Goal: Task Accomplishment & Management: Manage account settings

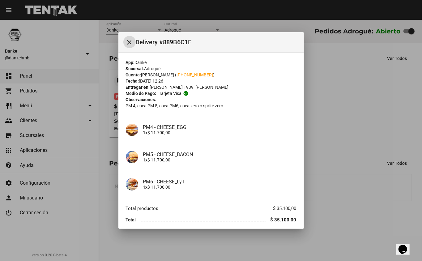
scroll to position [25, 0]
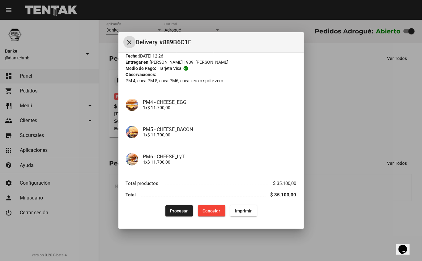
click at [171, 208] on span "Procesar" at bounding box center [179, 210] width 18 height 5
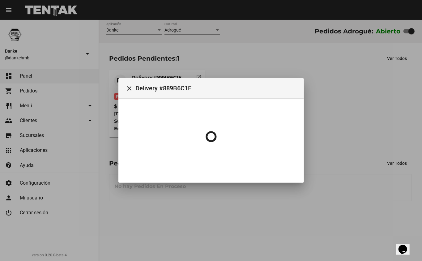
scroll to position [0, 0]
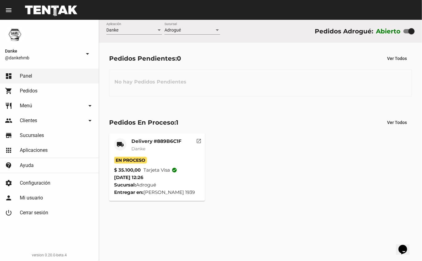
click at [140, 152] on mat-card-subtitle "Danke" at bounding box center [156, 149] width 50 height 6
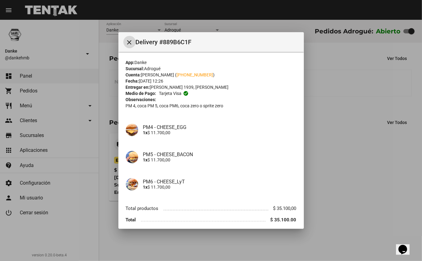
click at [348, 161] on div at bounding box center [211, 130] width 422 height 261
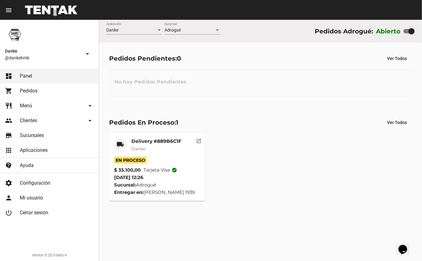
click at [143, 143] on mat-card-title "Delivery #889B6C1F" at bounding box center [156, 141] width 50 height 6
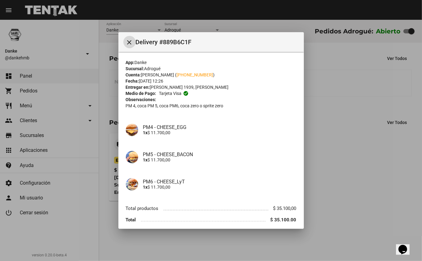
scroll to position [25, 0]
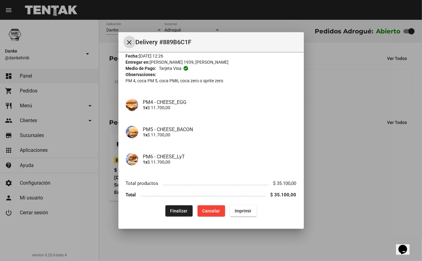
click at [169, 214] on button "Finalizar" at bounding box center [178, 210] width 27 height 11
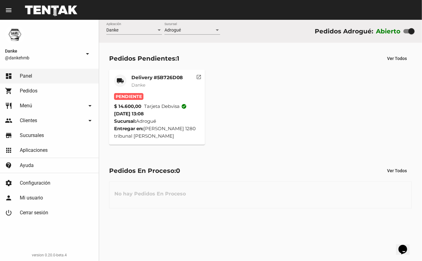
click at [139, 75] on mat-card-title "Delivery #5B726D08" at bounding box center [156, 78] width 51 height 6
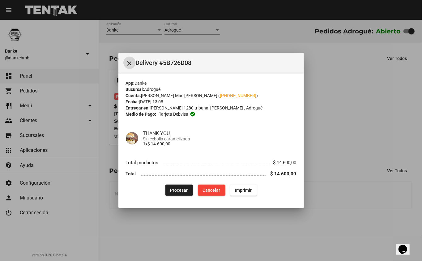
click at [176, 189] on span "Procesar" at bounding box center [179, 190] width 18 height 5
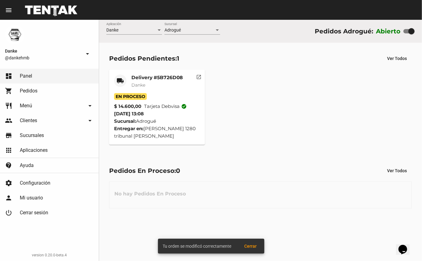
click at [154, 60] on div "Pedidos Pendientes: 1" at bounding box center [144, 59] width 70 height 10
click at [139, 85] on span "Danke" at bounding box center [138, 85] width 14 height 6
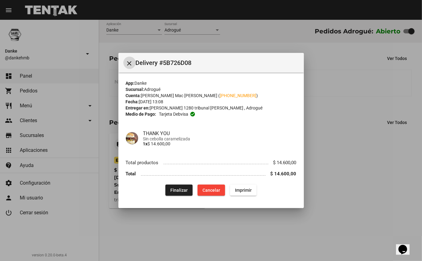
click at [344, 223] on div at bounding box center [211, 130] width 422 height 261
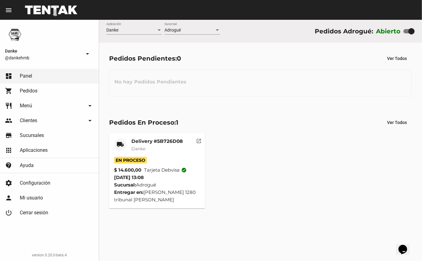
click at [137, 142] on mat-card-title "Delivery #5B726D08" at bounding box center [156, 141] width 51 height 6
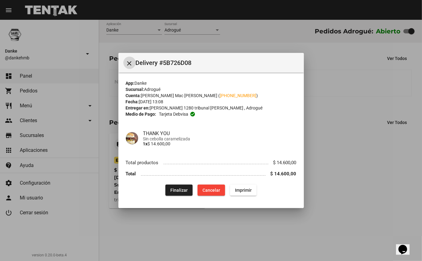
click at [177, 190] on span "Finalizar" at bounding box center [178, 190] width 17 height 5
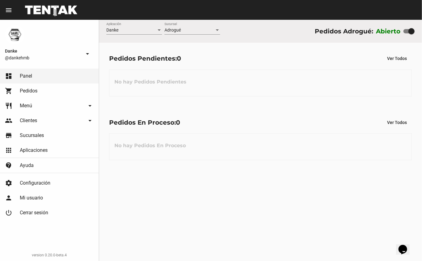
click at [21, 105] on span "Menú" at bounding box center [26, 106] width 12 height 6
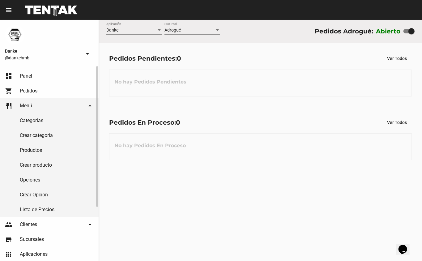
click at [26, 150] on link "Productos" at bounding box center [49, 150] width 99 height 15
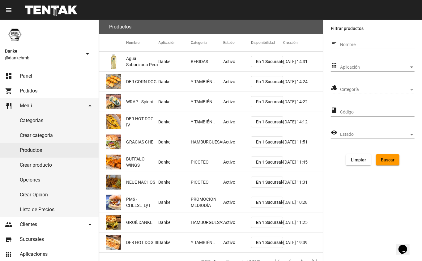
click at [354, 65] on span "Aplicación" at bounding box center [374, 67] width 69 height 5
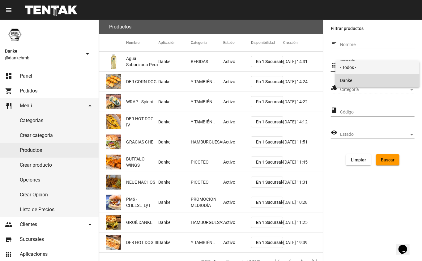
click at [347, 79] on span "Danke" at bounding box center [378, 80] width 75 height 13
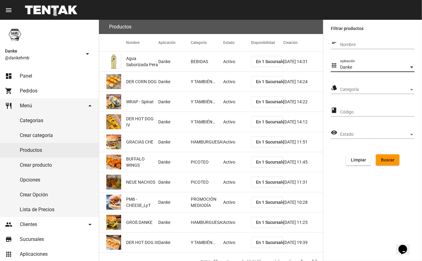
click at [345, 89] on span "Categoría" at bounding box center [374, 89] width 69 height 5
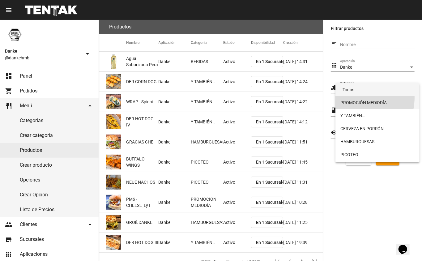
click at [354, 102] on span "PROMOCIÓN MEDIODÍA" at bounding box center [378, 102] width 75 height 13
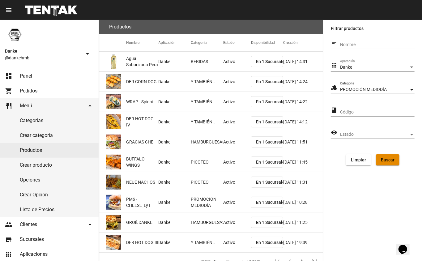
click at [384, 157] on span "Buscar" at bounding box center [388, 159] width 14 height 5
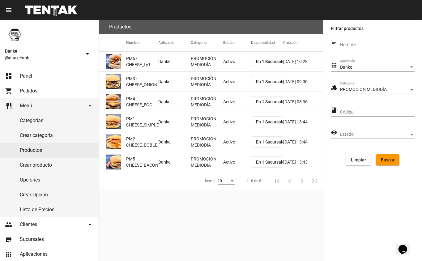
click at [226, 65] on mat-cell "Activo" at bounding box center [237, 62] width 28 height 20
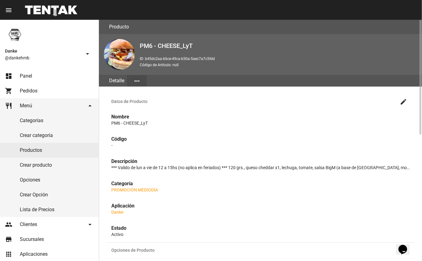
click at [401, 102] on mat-icon "create" at bounding box center [403, 101] width 7 height 7
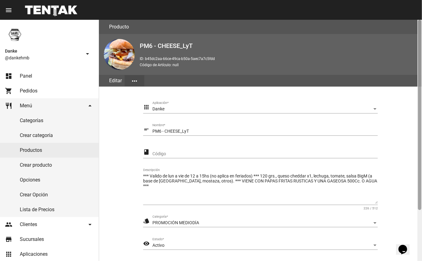
click at [419, 227] on div at bounding box center [420, 140] width 5 height 241
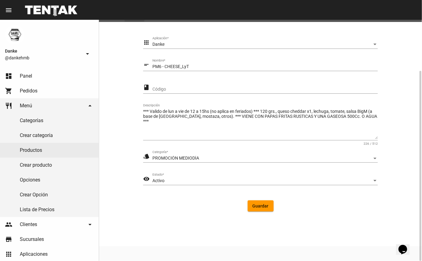
click at [181, 179] on div "Activo" at bounding box center [262, 180] width 220 height 5
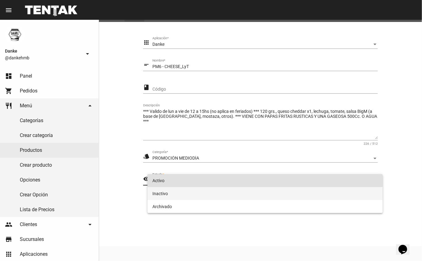
click at [160, 195] on span "Inactivo" at bounding box center [265, 193] width 226 height 13
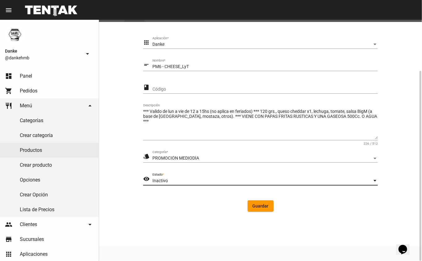
click at [262, 208] on span "Guardar" at bounding box center [261, 206] width 16 height 5
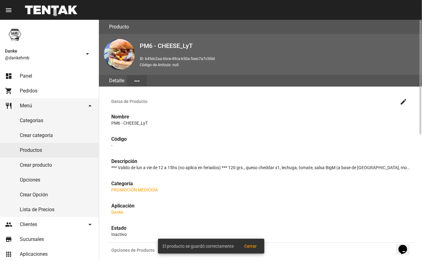
click at [45, 148] on link "Productos" at bounding box center [49, 150] width 99 height 15
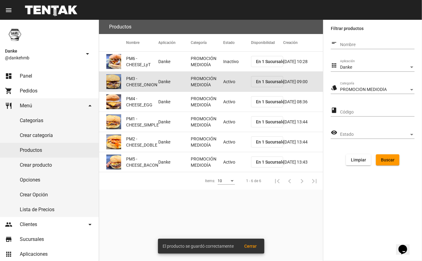
click at [235, 78] on mat-cell "Activo" at bounding box center [237, 82] width 28 height 20
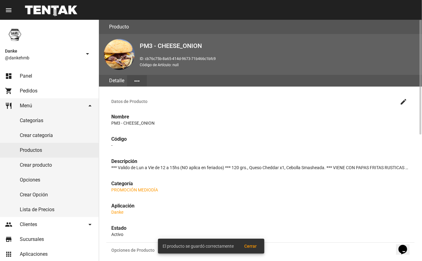
click at [402, 102] on mat-icon "create" at bounding box center [403, 101] width 7 height 7
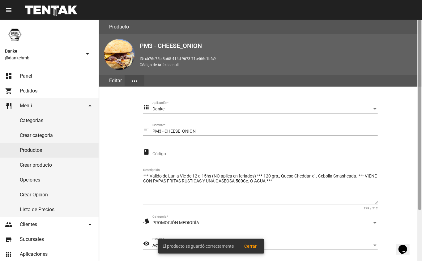
click at [421, 210] on div at bounding box center [419, 115] width 3 height 190
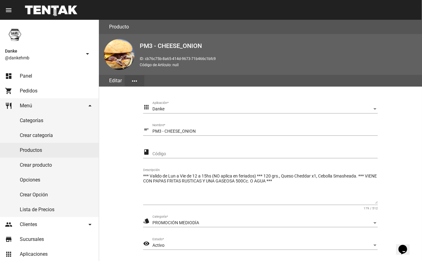
click at [187, 244] on div "Activo" at bounding box center [262, 245] width 220 height 5
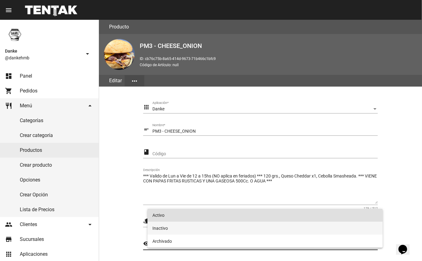
click at [158, 226] on span "Inactivo" at bounding box center [265, 228] width 226 height 13
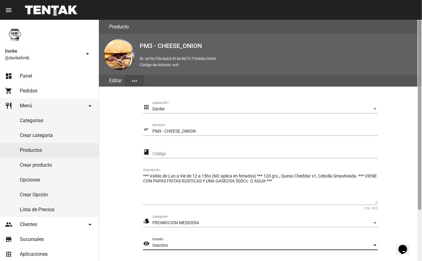
click at [419, 227] on div at bounding box center [420, 140] width 5 height 241
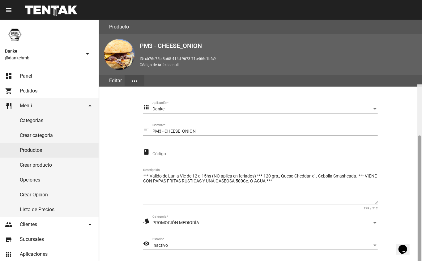
scroll to position [65, 0]
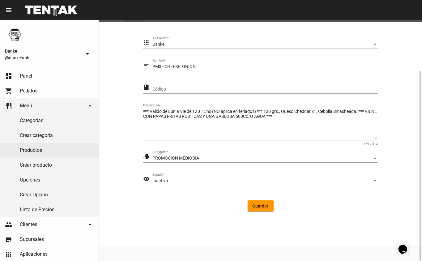
click at [260, 209] on button "Guardar" at bounding box center [261, 205] width 26 height 11
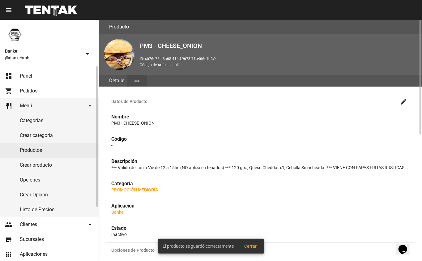
click at [29, 150] on link "Productos" at bounding box center [49, 150] width 99 height 15
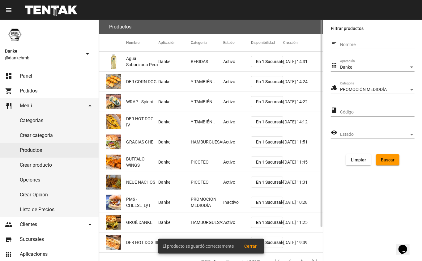
click at [385, 158] on span "Buscar" at bounding box center [388, 159] width 14 height 5
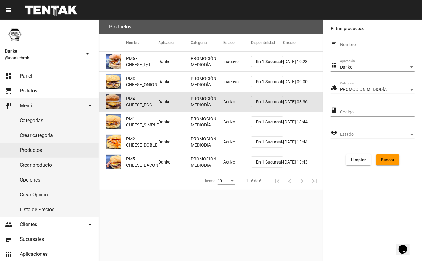
click at [225, 104] on mat-cell "Activo" at bounding box center [237, 102] width 28 height 20
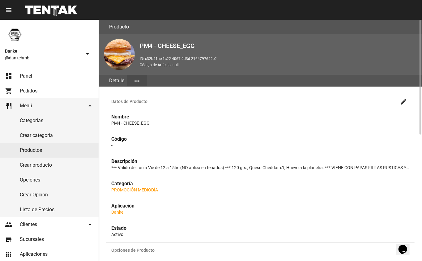
click at [400, 101] on mat-icon "create" at bounding box center [403, 101] width 7 height 7
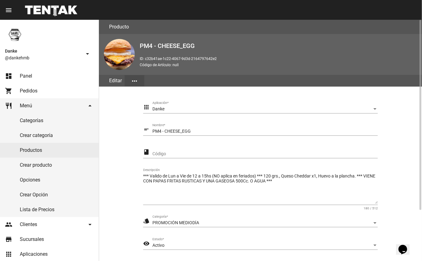
click at [408, 225] on section "apps Danke Aplicación * short_text PM4 - CHEESE_EGG Nombre * class Código *** V…" at bounding box center [260, 191] width 308 height 195
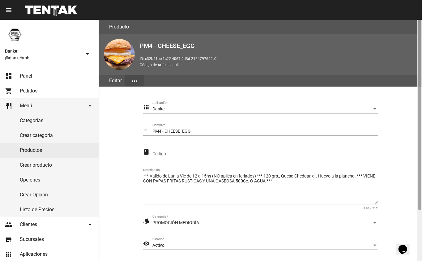
click at [420, 228] on div at bounding box center [420, 140] width 5 height 241
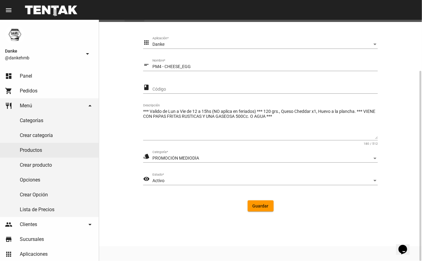
click at [176, 181] on div "Activo" at bounding box center [262, 180] width 220 height 5
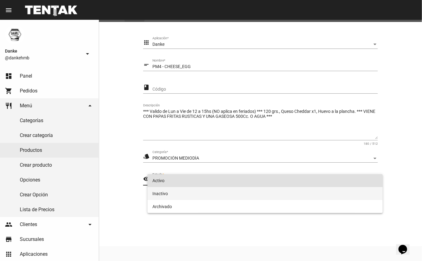
click at [153, 189] on span "Inactivo" at bounding box center [265, 193] width 226 height 13
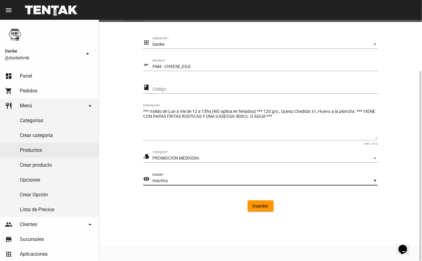
click at [263, 209] on button "Guardar" at bounding box center [261, 205] width 26 height 11
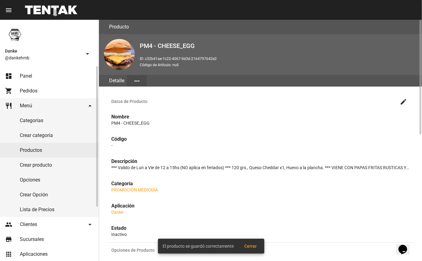
click at [31, 151] on link "Productos" at bounding box center [49, 150] width 99 height 15
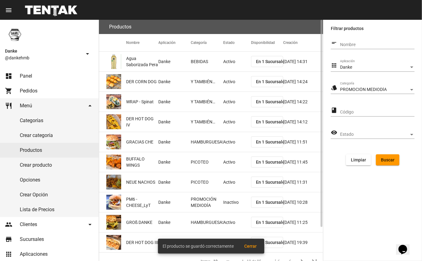
click at [383, 159] on span "Buscar" at bounding box center [388, 159] width 14 height 5
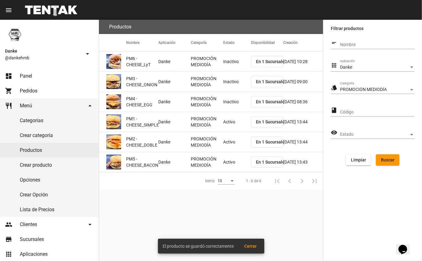
click at [227, 123] on mat-cell "Activo" at bounding box center [237, 122] width 28 height 20
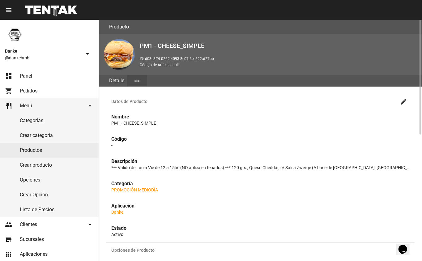
click at [402, 104] on mat-icon "create" at bounding box center [403, 101] width 7 height 7
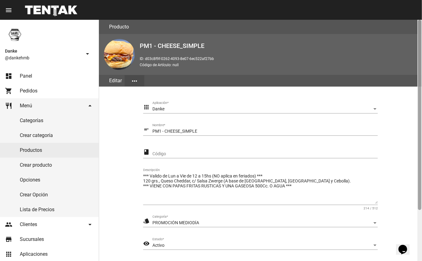
click at [421, 204] on div at bounding box center [419, 115] width 3 height 190
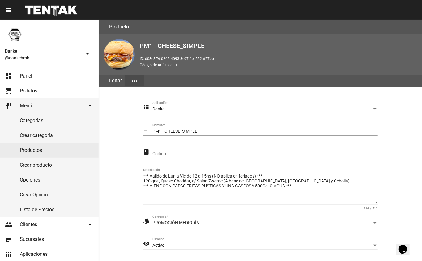
click at [180, 246] on div "Activo" at bounding box center [262, 245] width 220 height 5
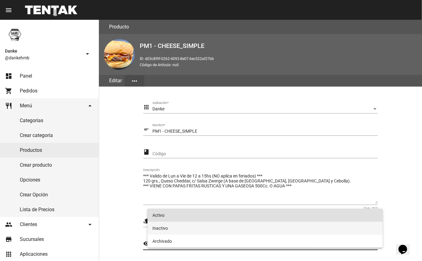
click at [178, 233] on span "Inactivo" at bounding box center [265, 228] width 226 height 13
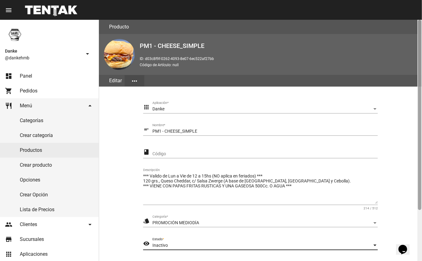
click at [419, 234] on div at bounding box center [420, 140] width 5 height 241
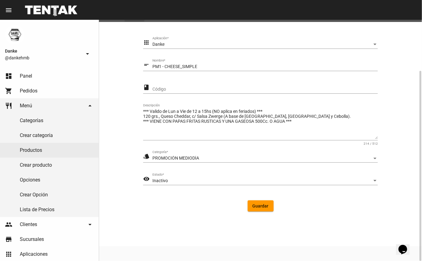
click at [266, 206] on span "Guardar" at bounding box center [261, 206] width 16 height 5
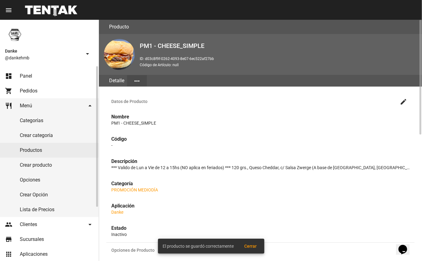
click at [27, 151] on link "Productos" at bounding box center [49, 150] width 99 height 15
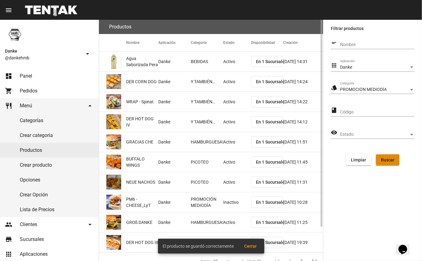
click at [390, 157] on span "Buscar" at bounding box center [388, 159] width 14 height 5
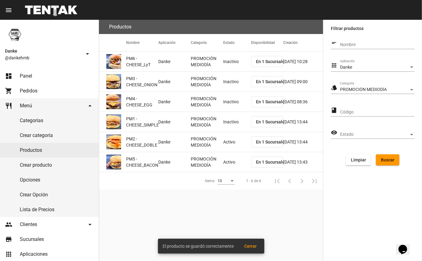
click at [226, 148] on mat-cell "Activo" at bounding box center [237, 142] width 28 height 20
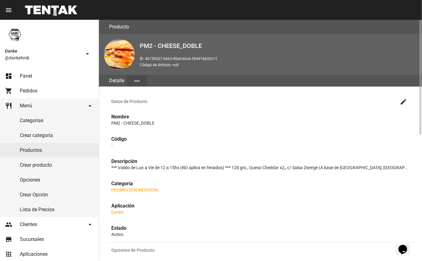
click at [404, 101] on mat-icon "create" at bounding box center [403, 101] width 7 height 7
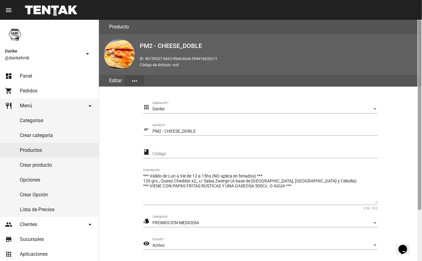
click at [418, 197] on div at bounding box center [420, 140] width 5 height 241
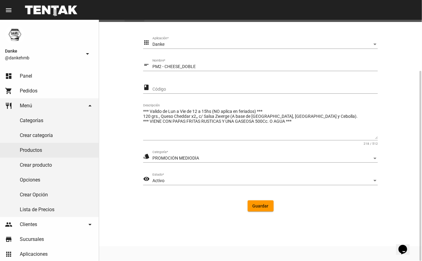
click at [193, 180] on div "Activo" at bounding box center [262, 180] width 220 height 5
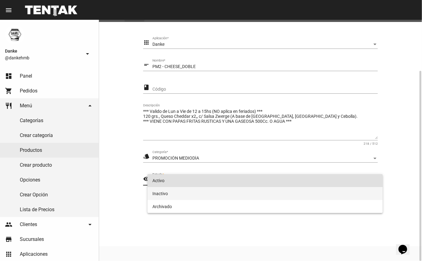
click at [157, 195] on span "Inactivo" at bounding box center [265, 193] width 226 height 13
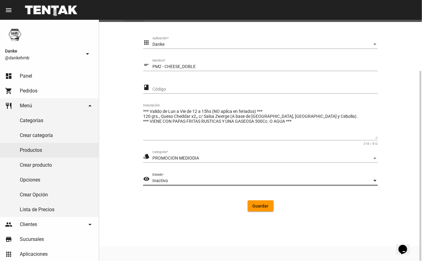
click at [259, 205] on span "Guardar" at bounding box center [261, 206] width 16 height 5
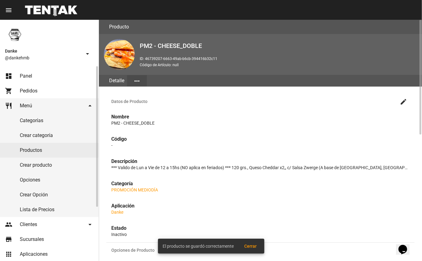
click at [37, 152] on link "Productos" at bounding box center [49, 150] width 99 height 15
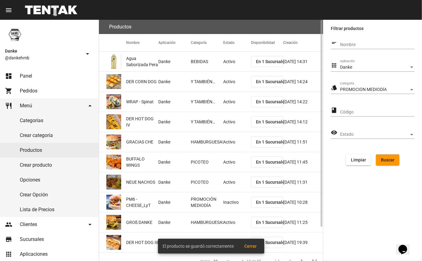
click at [383, 154] on button "Buscar" at bounding box center [388, 159] width 24 height 11
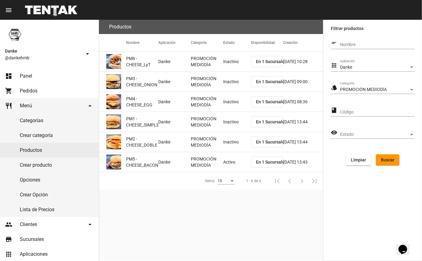
click at [236, 160] on mat-cell "Activo" at bounding box center [237, 162] width 28 height 20
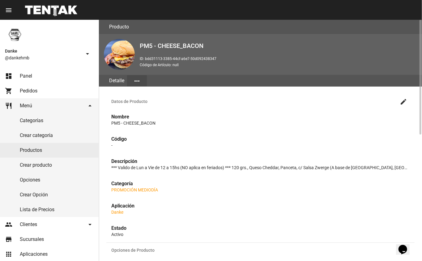
click at [403, 101] on mat-icon "create" at bounding box center [403, 101] width 7 height 7
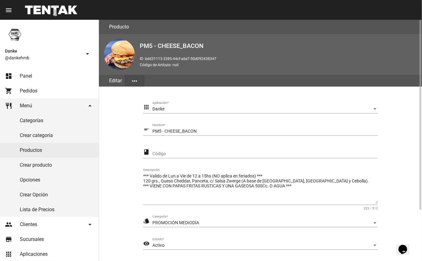
click at [410, 209] on section "apps Danke Aplicación * short_text PM5 - CHEESE_BACON Nombre * class Código ***…" at bounding box center [260, 191] width 308 height 195
click at [175, 244] on div "Activo" at bounding box center [262, 245] width 220 height 5
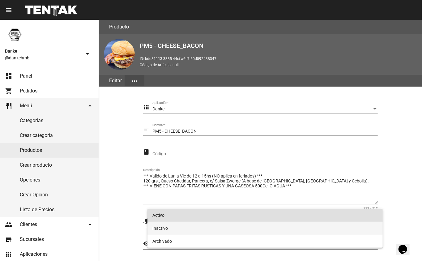
click at [160, 228] on span "Inactivo" at bounding box center [265, 228] width 226 height 13
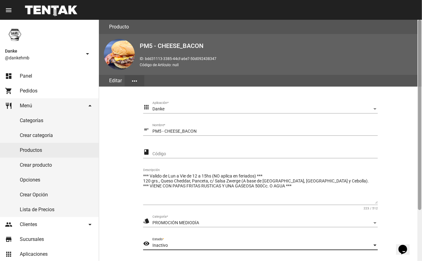
click at [419, 223] on div at bounding box center [420, 140] width 5 height 241
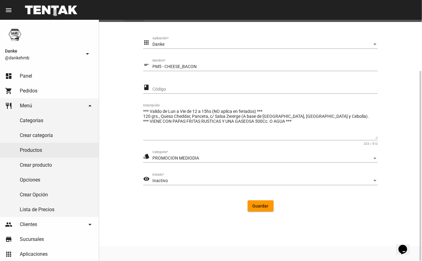
click at [268, 208] on span "Guardar" at bounding box center [261, 206] width 16 height 5
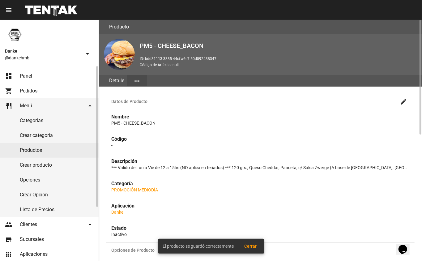
click at [20, 69] on link "dashboard Panel" at bounding box center [49, 76] width 99 height 15
